Goal: Task Accomplishment & Management: Use online tool/utility

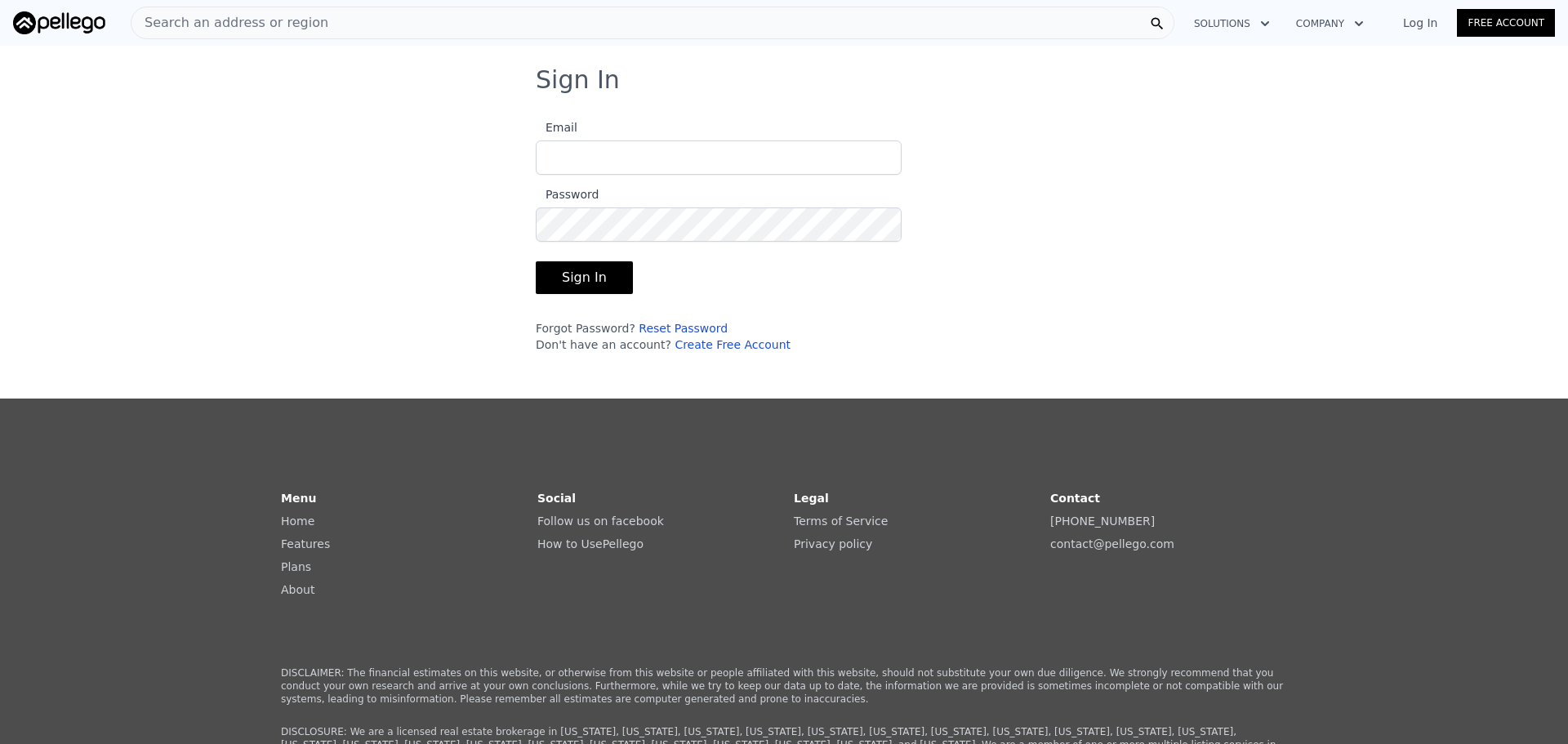
type input "albucchi@gmail.com"
click at [562, 277] on button "Sign In" at bounding box center [585, 277] width 97 height 32
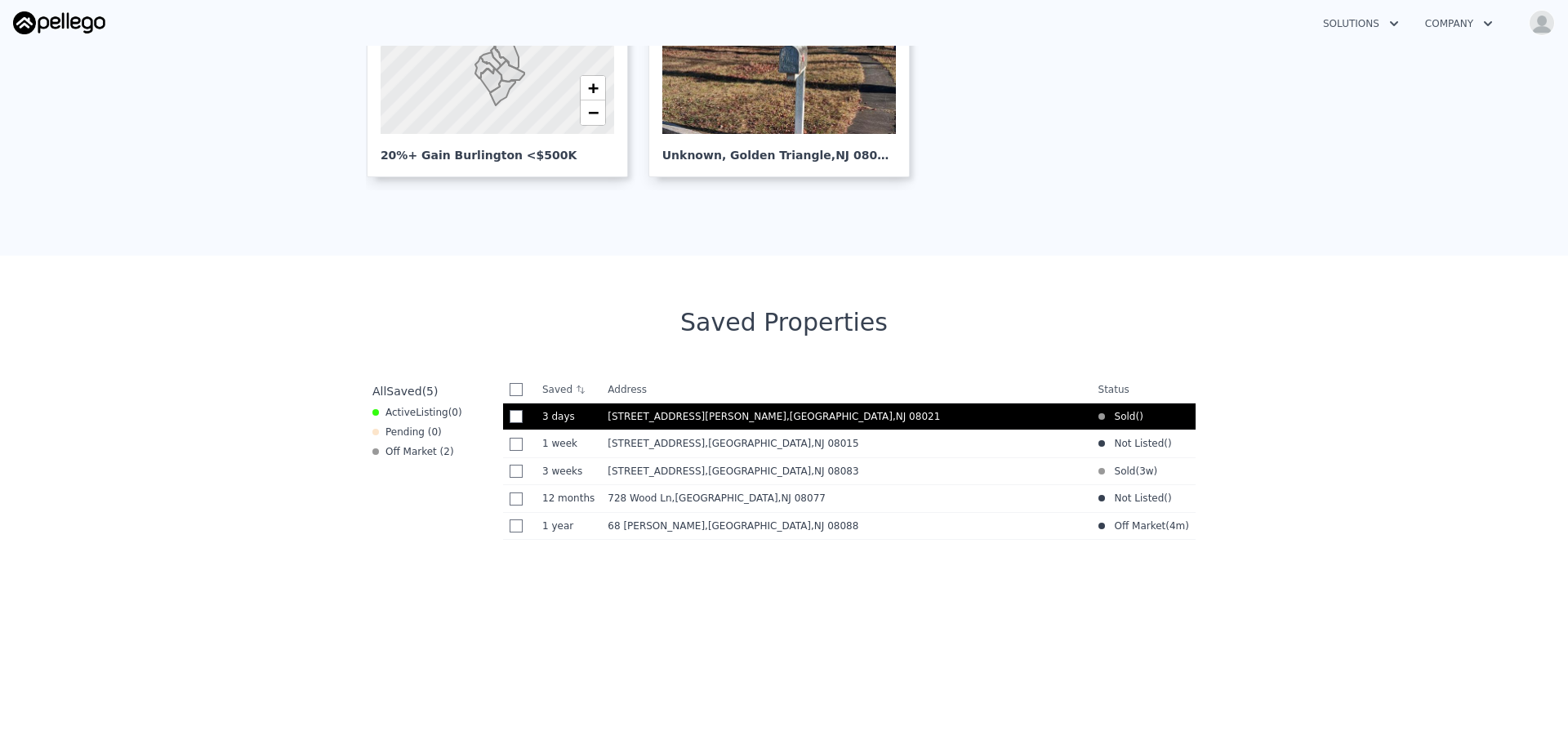
scroll to position [490, 0]
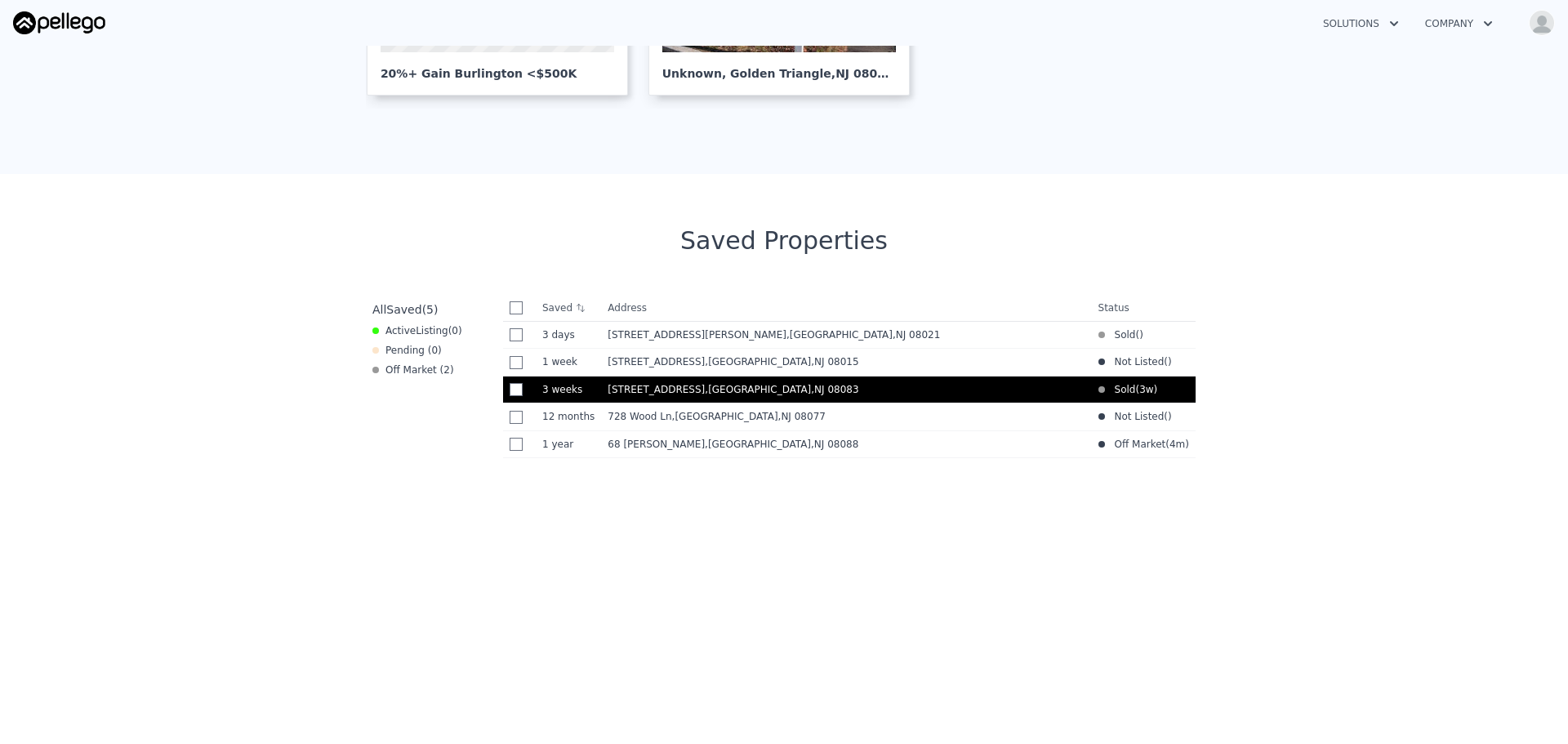
click at [640, 394] on span "[STREET_ADDRESS]" at bounding box center [657, 389] width 97 height 12
